Goal: Information Seeking & Learning: Learn about a topic

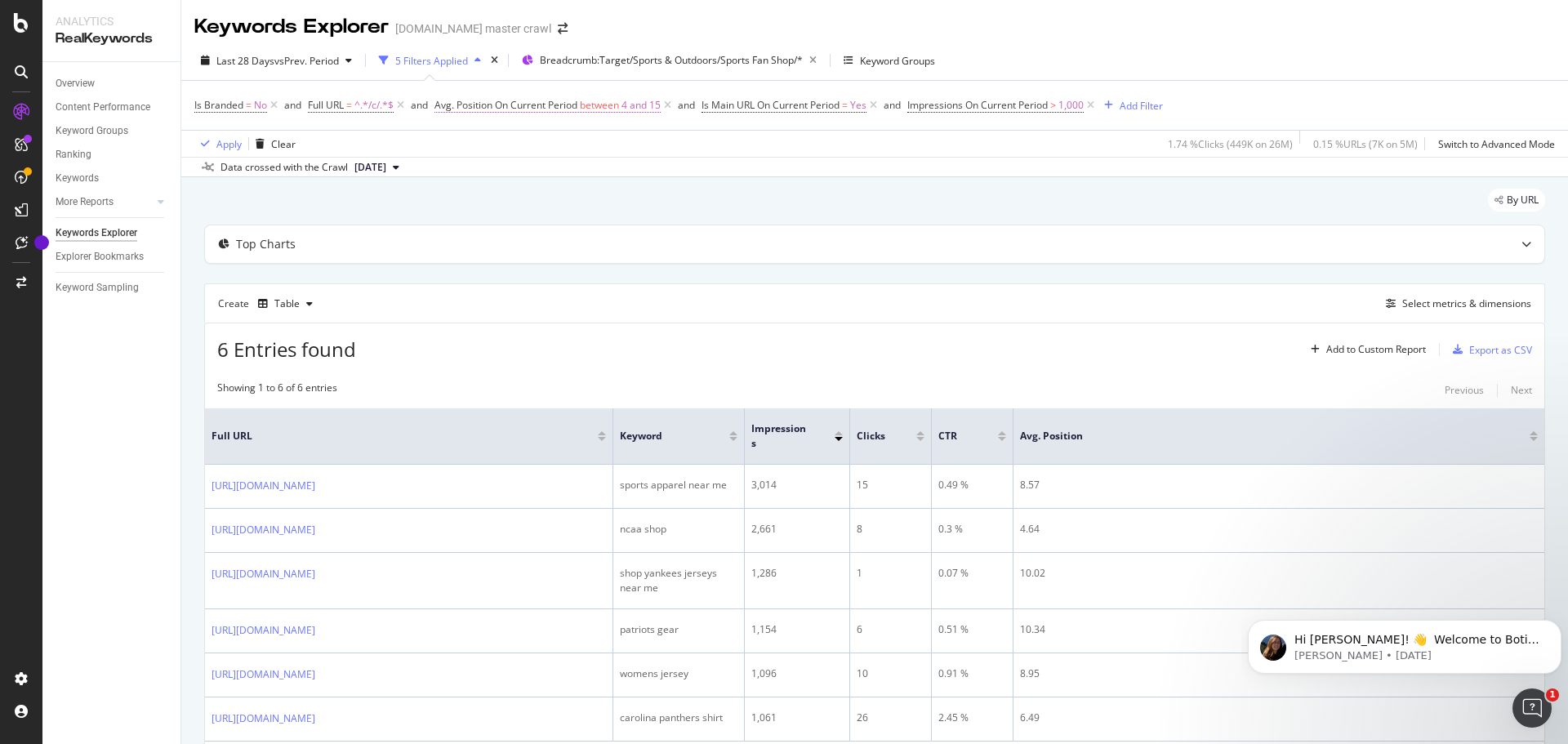
click at [640, 100] on span "4 and 15" at bounding box center [641, 106] width 39 height 23
drag, startPoint x: 484, startPoint y: 230, endPoint x: 459, endPoint y: 231, distance: 25.0
click at [459, 231] on input "4" at bounding box center [541, 229] width 180 height 26
type input "1"
click at [599, 309] on div "button" at bounding box center [594, 309] width 22 height 10
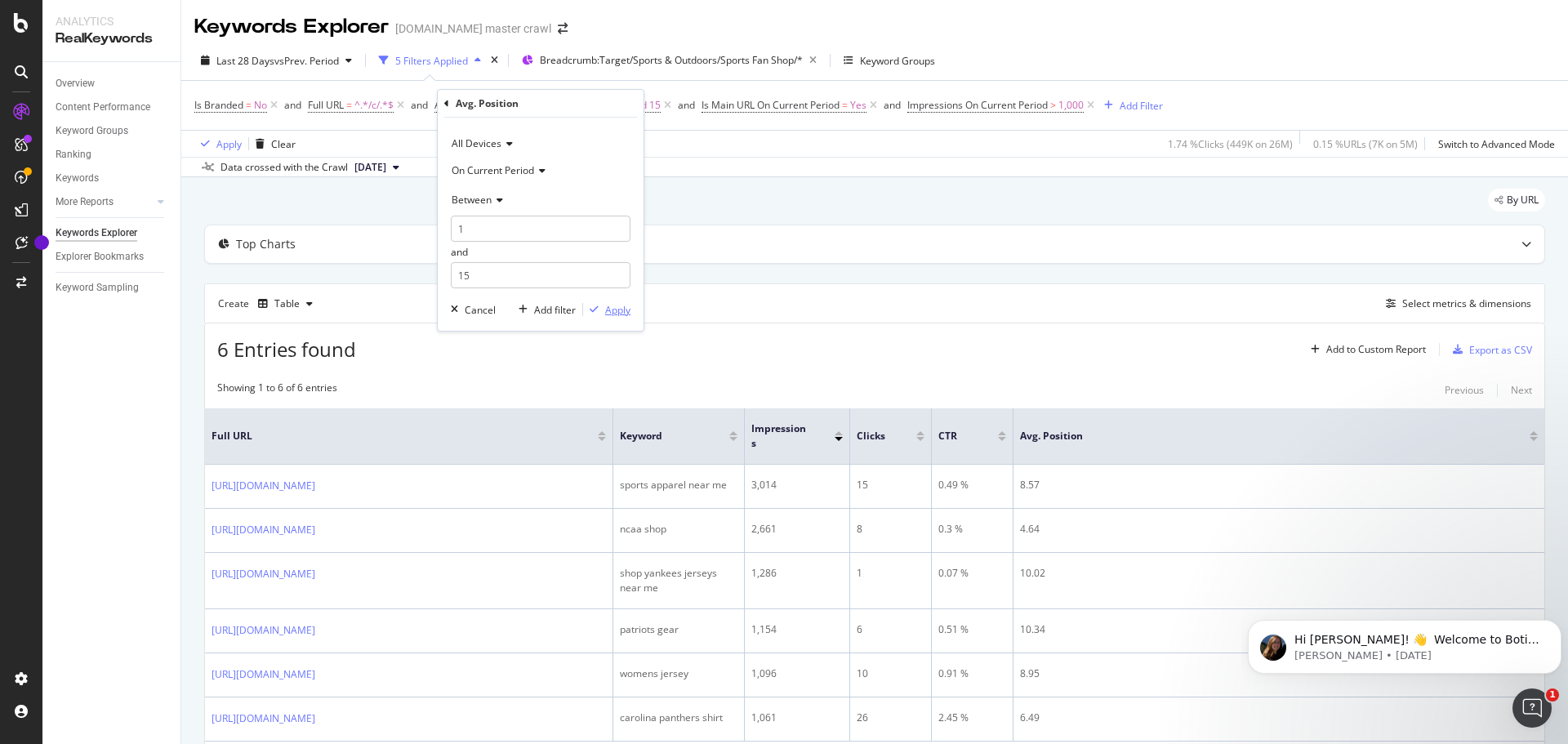
click at [616, 309] on div "Apply" at bounding box center [618, 310] width 25 height 14
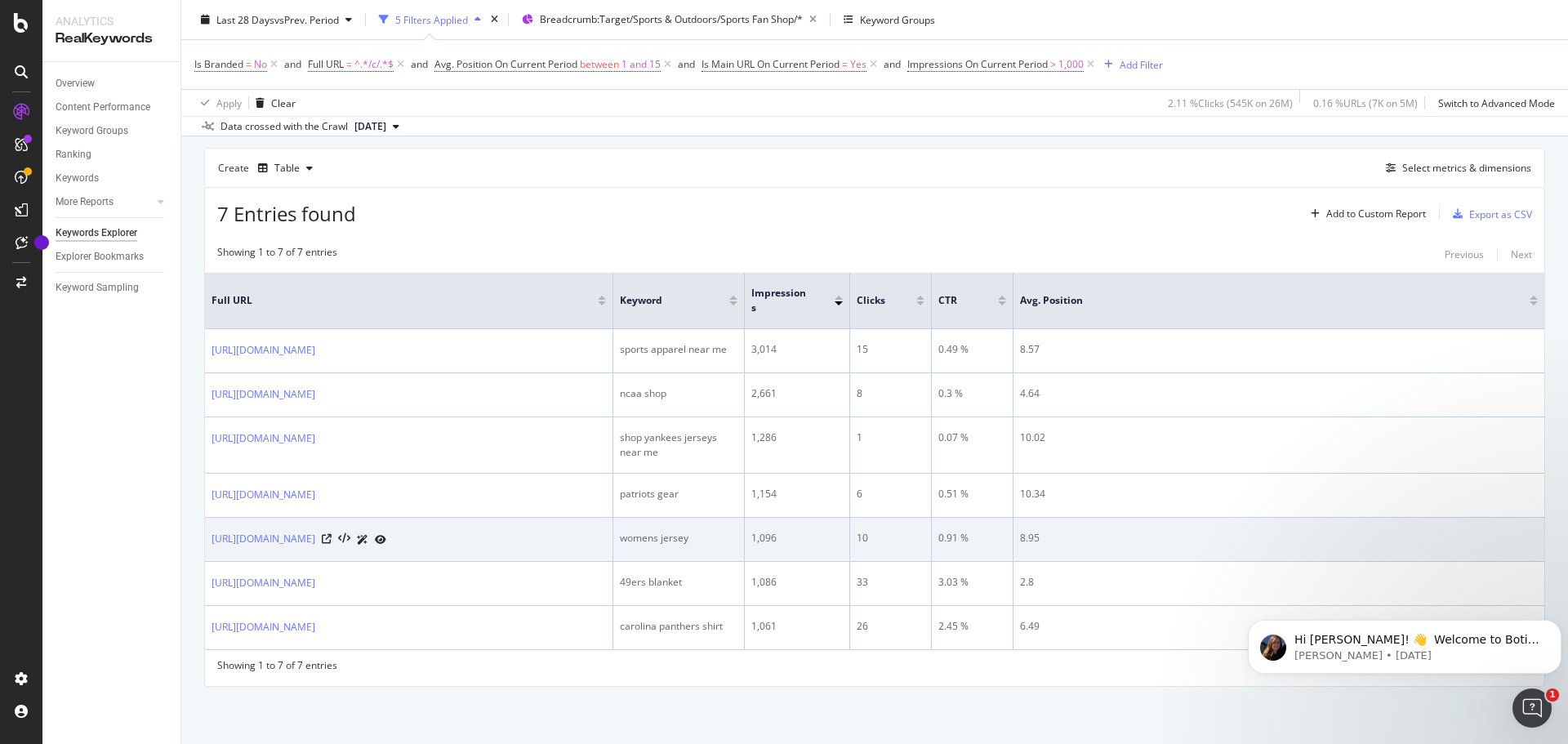
scroll to position [201, 0]
